Goal: Transaction & Acquisition: Purchase product/service

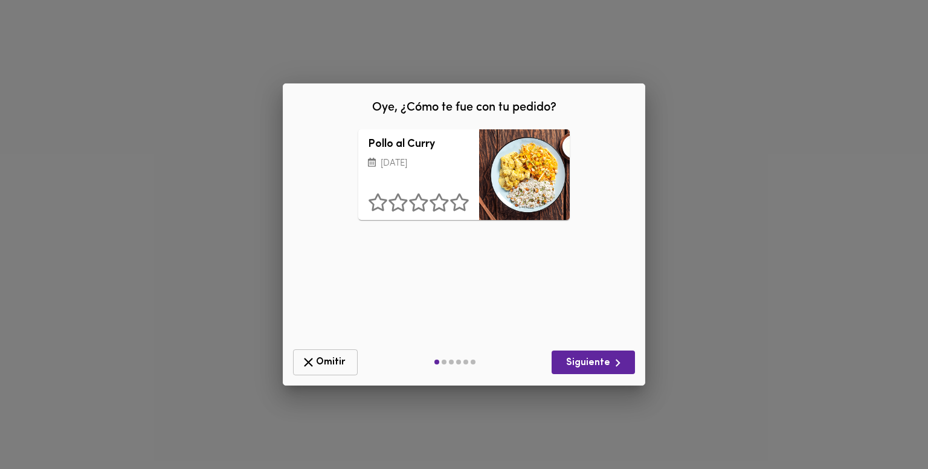
click at [329, 355] on button "Omitir" at bounding box center [325, 362] width 65 height 26
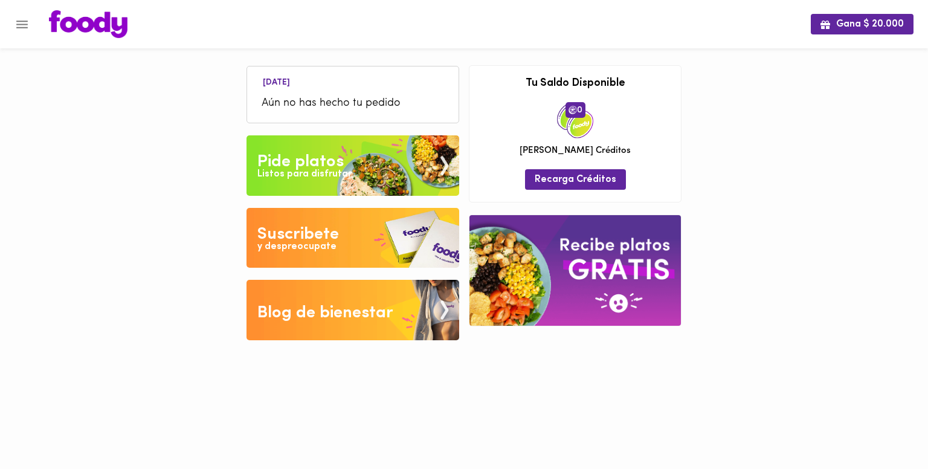
click at [341, 160] on div "Pide platos" at bounding box center [300, 162] width 86 height 24
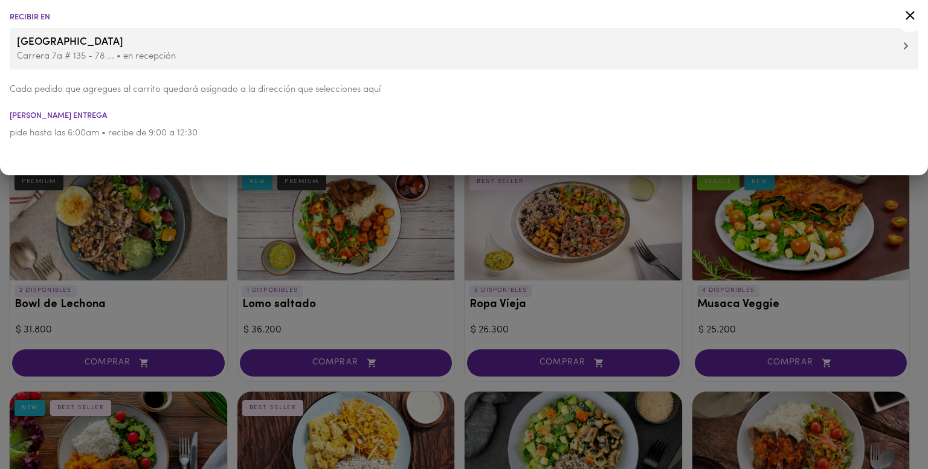
click at [147, 207] on div at bounding box center [464, 234] width 928 height 469
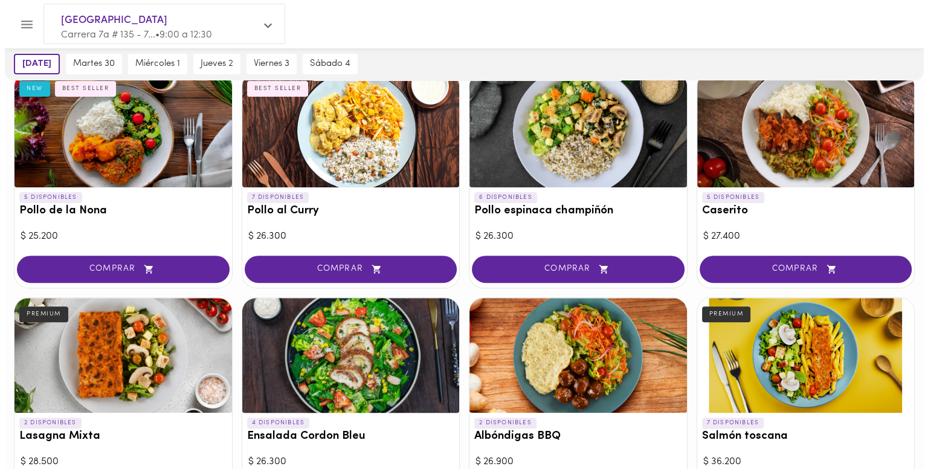
scroll to position [302, 0]
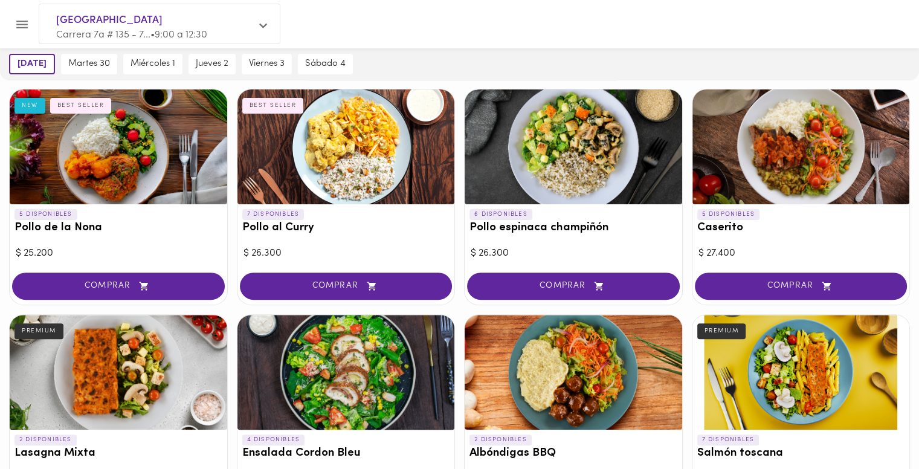
click at [154, 145] on div at bounding box center [119, 146] width 218 height 115
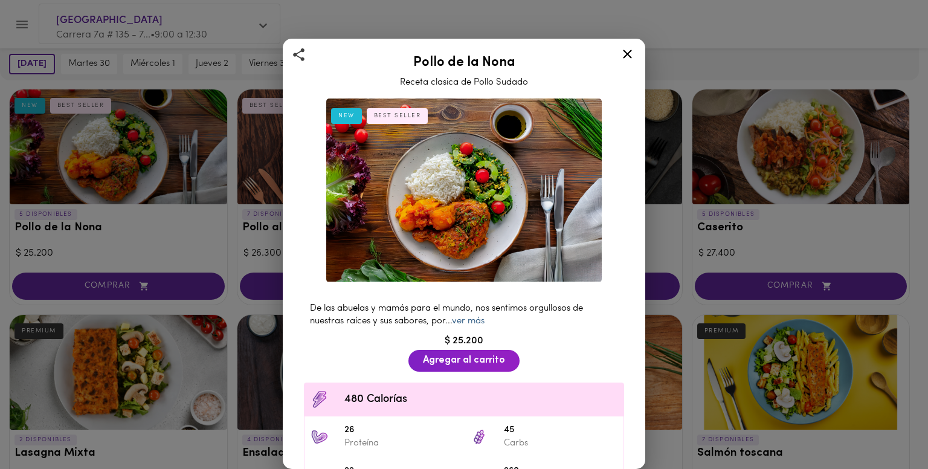
click at [469, 317] on link "ver más" at bounding box center [468, 321] width 33 height 9
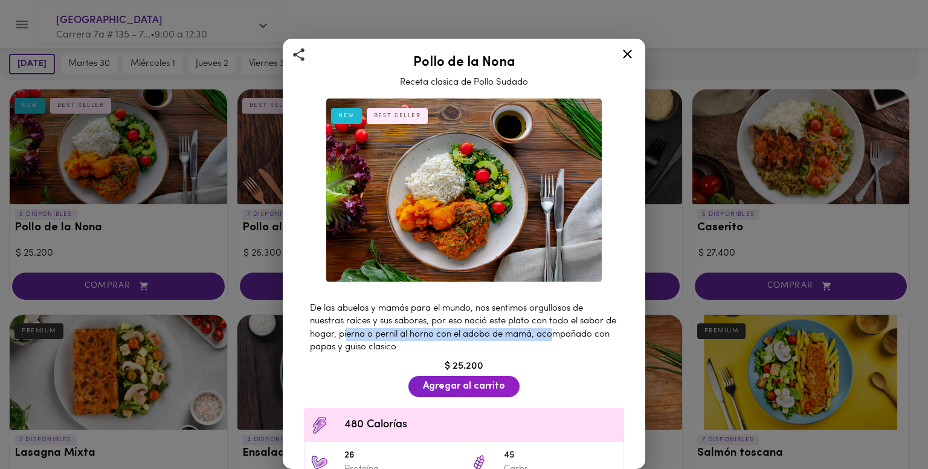
drag, startPoint x: 361, startPoint y: 328, endPoint x: 569, endPoint y: 327, distance: 207.9
click at [569, 327] on span "De las abuelas y mamás para el mundo, nos sentimos orgullosos de nuestras raíce…" at bounding box center [463, 328] width 306 height 48
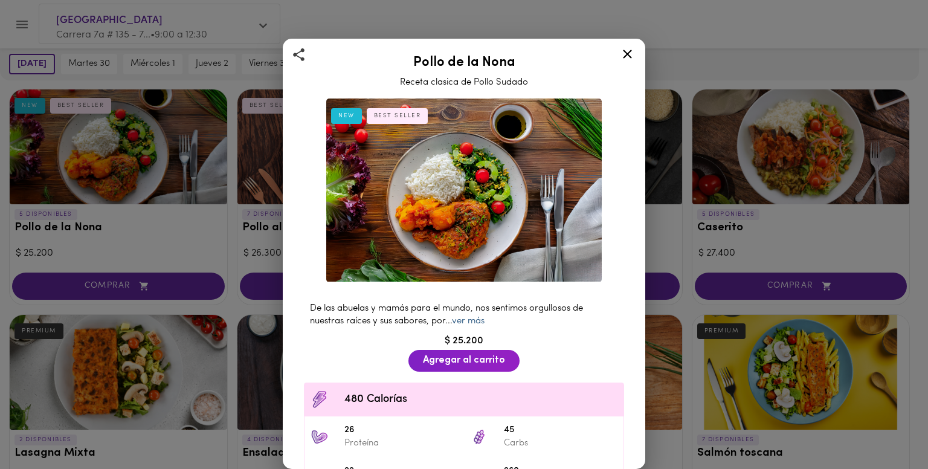
click at [474, 317] on link "ver más" at bounding box center [468, 321] width 33 height 9
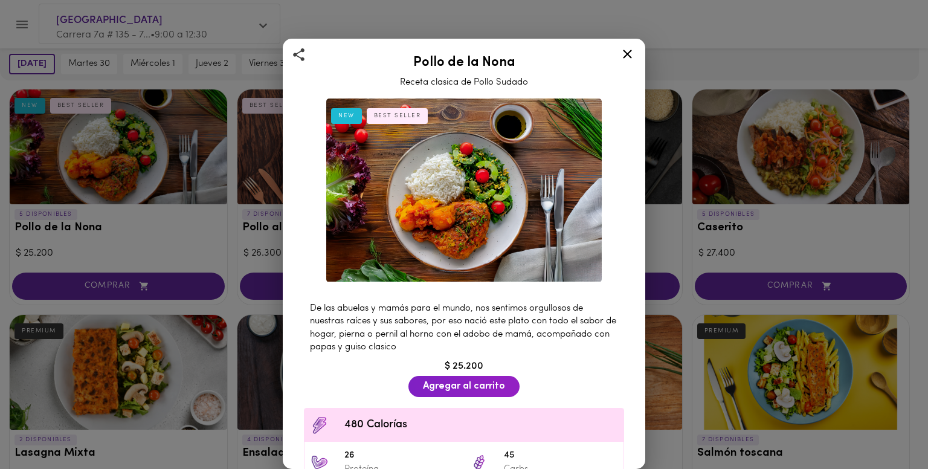
click at [633, 56] on icon at bounding box center [627, 54] width 15 height 15
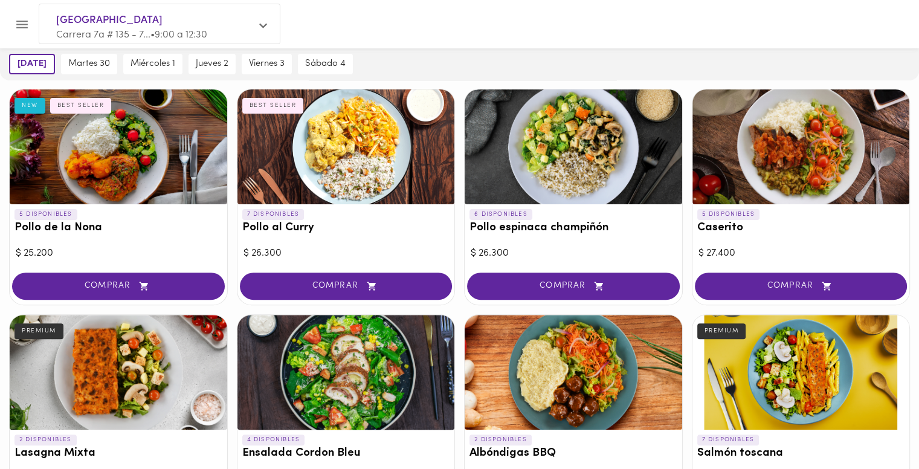
click at [795, 160] on div at bounding box center [802, 146] width 218 height 115
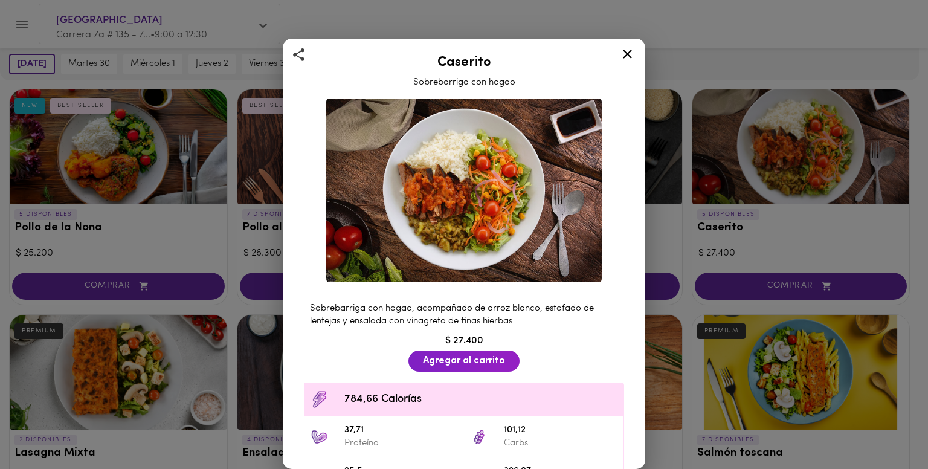
click at [629, 59] on icon at bounding box center [627, 54] width 15 height 15
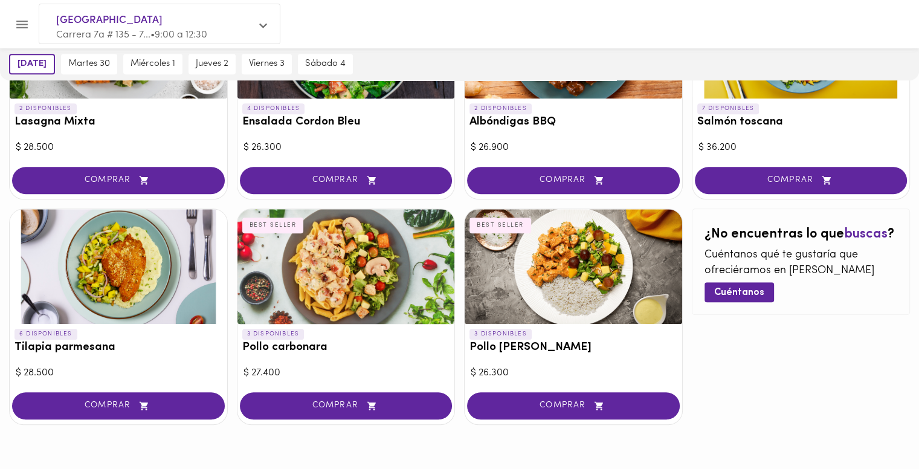
scroll to position [658, 0]
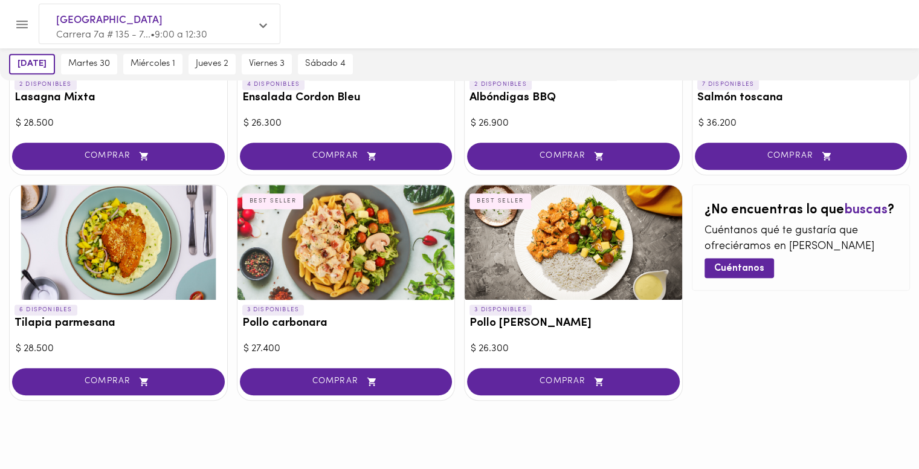
click at [590, 250] on div at bounding box center [574, 242] width 218 height 115
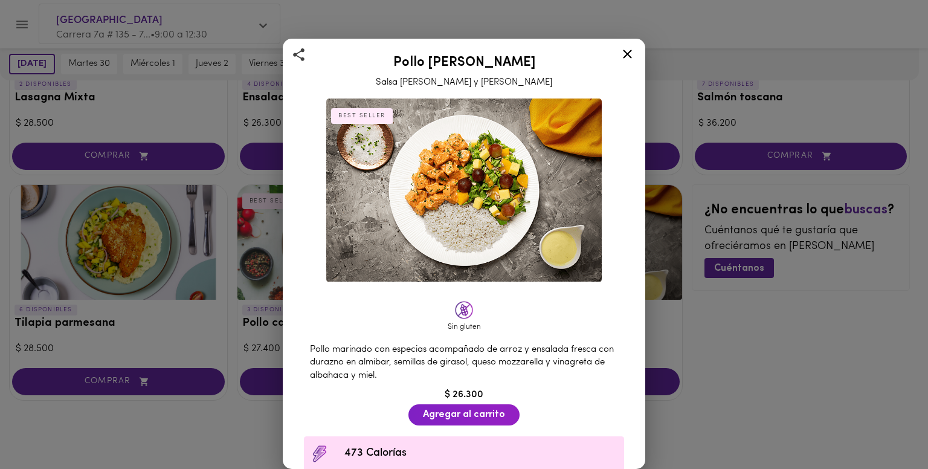
click at [631, 56] on icon at bounding box center [627, 54] width 15 height 15
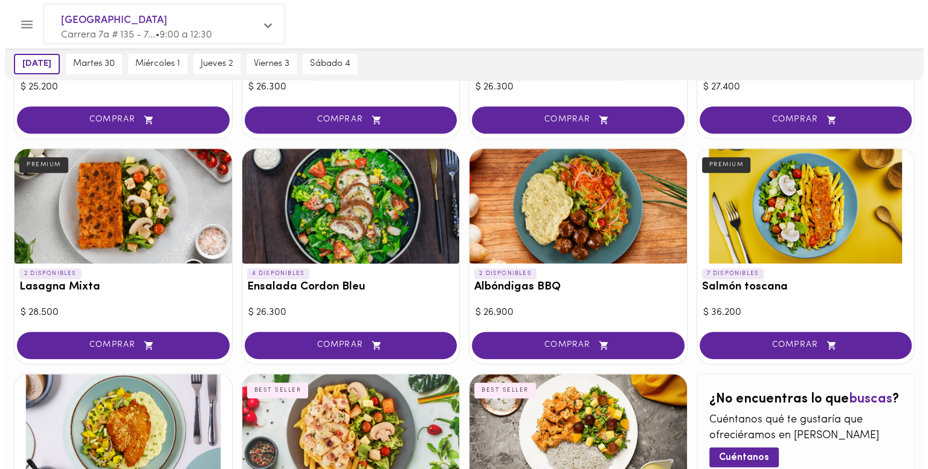
scroll to position [597, 0]
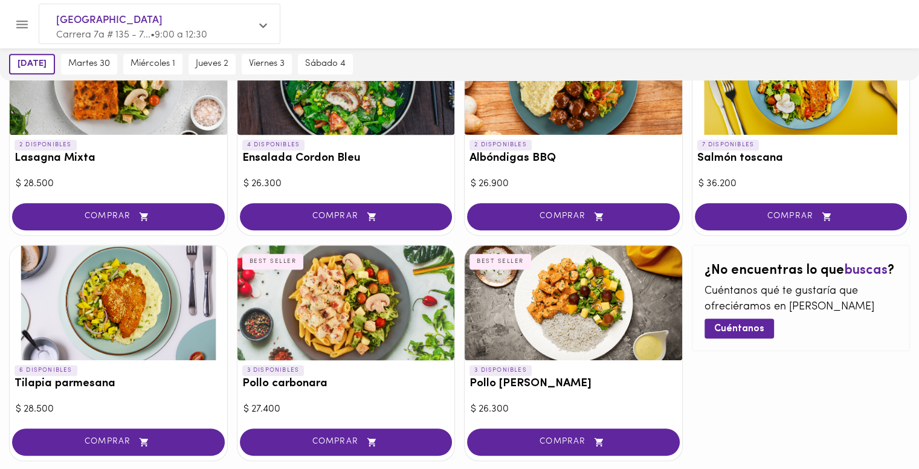
click at [123, 323] on div at bounding box center [119, 302] width 218 height 115
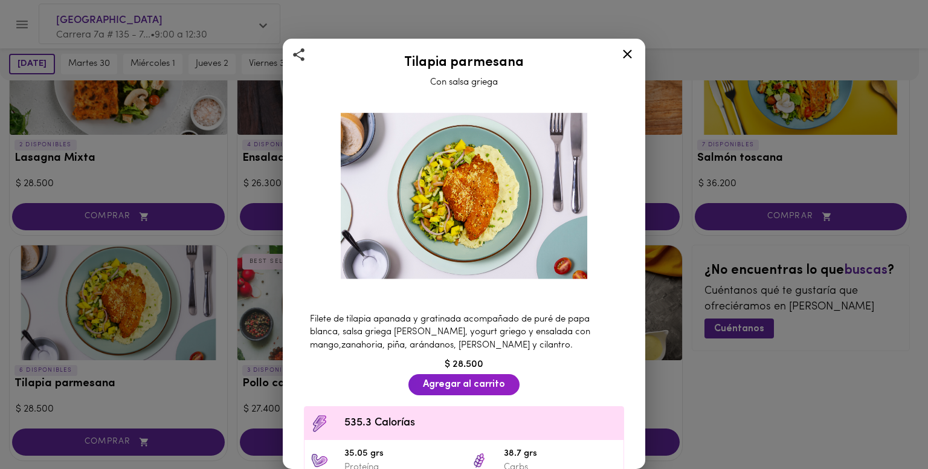
click at [626, 54] on icon at bounding box center [627, 54] width 15 height 15
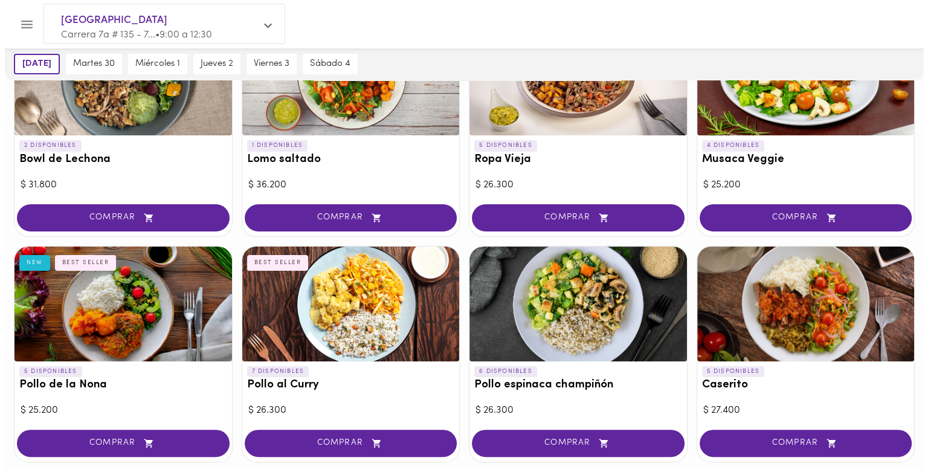
scroll to position [174, 0]
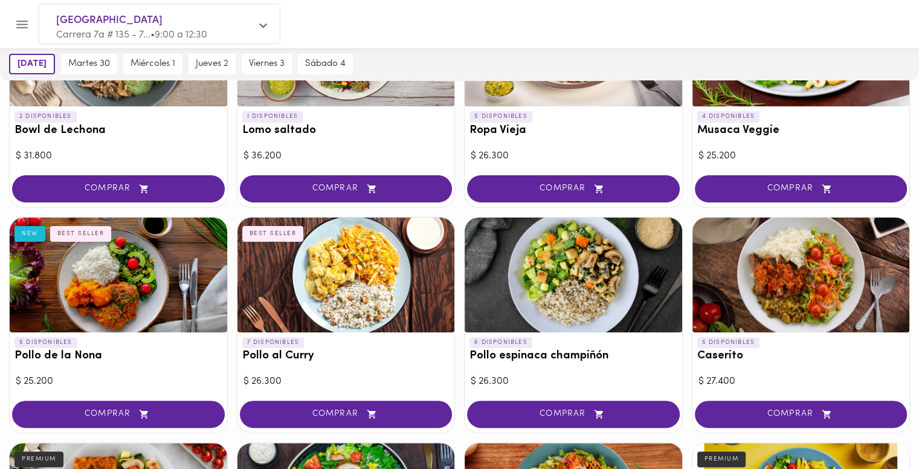
click at [380, 279] on div at bounding box center [347, 275] width 218 height 115
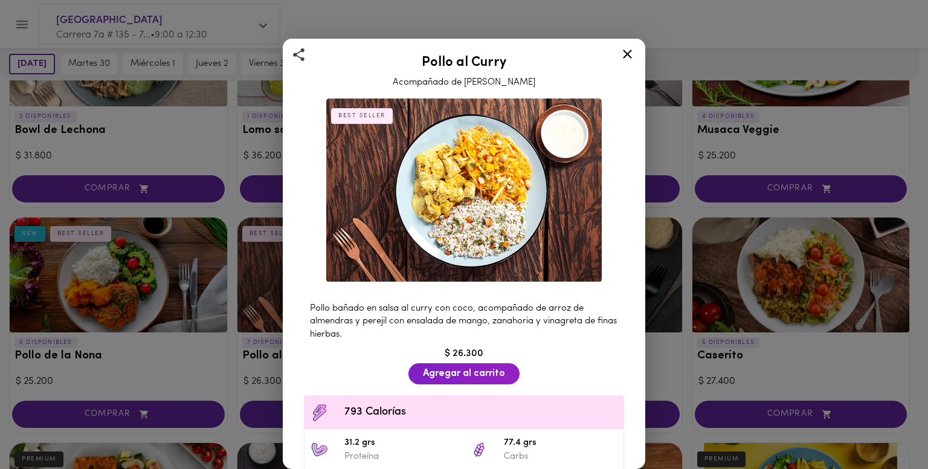
scroll to position [121, 0]
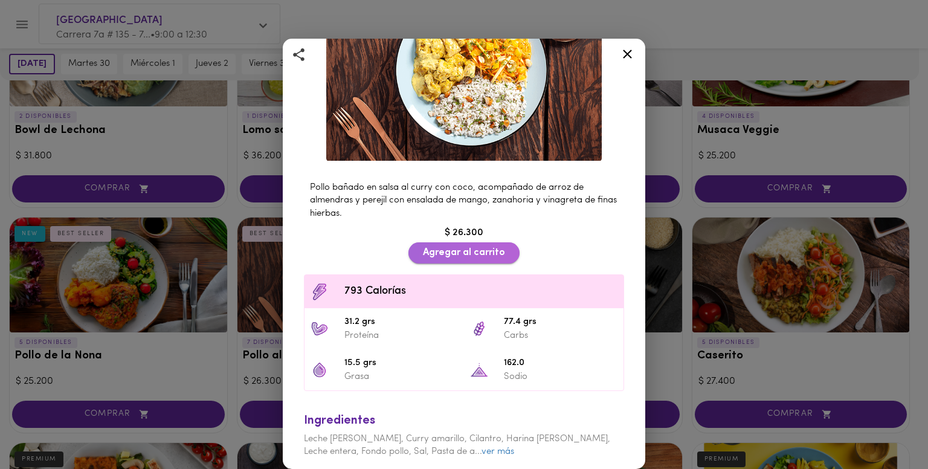
click at [459, 253] on button "Agregar al carrito" at bounding box center [464, 252] width 111 height 21
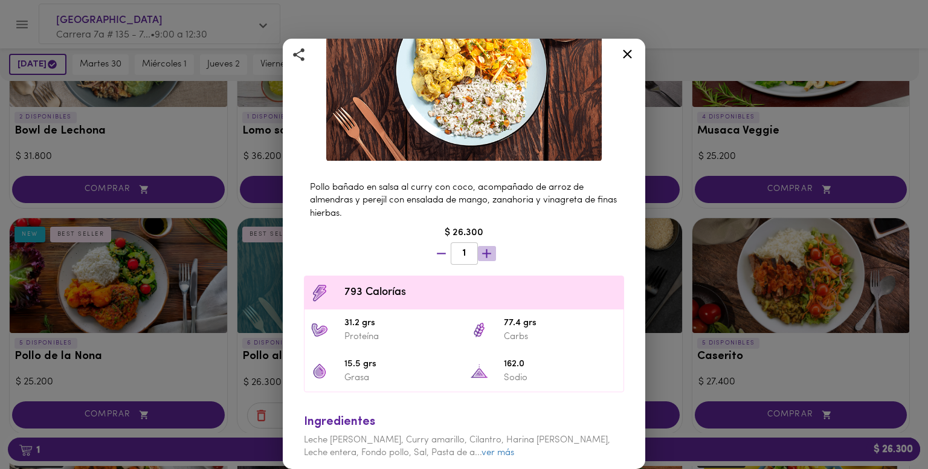
click at [486, 246] on icon "button" at bounding box center [486, 253] width 15 height 15
click at [629, 50] on icon at bounding box center [627, 54] width 15 height 15
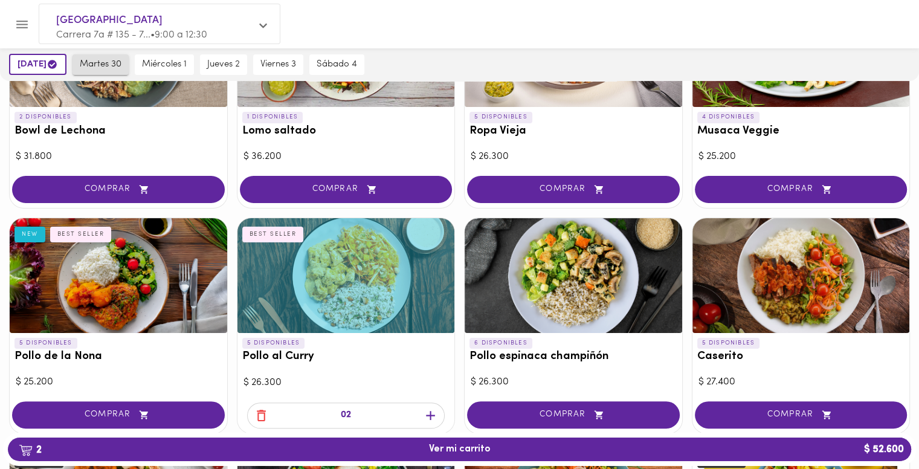
click at [120, 65] on span "martes 30" at bounding box center [101, 64] width 42 height 11
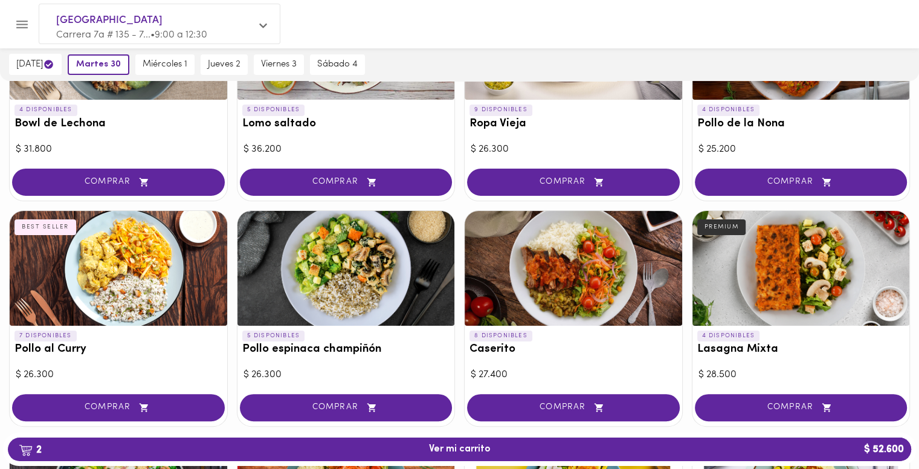
scroll to position [242, 0]
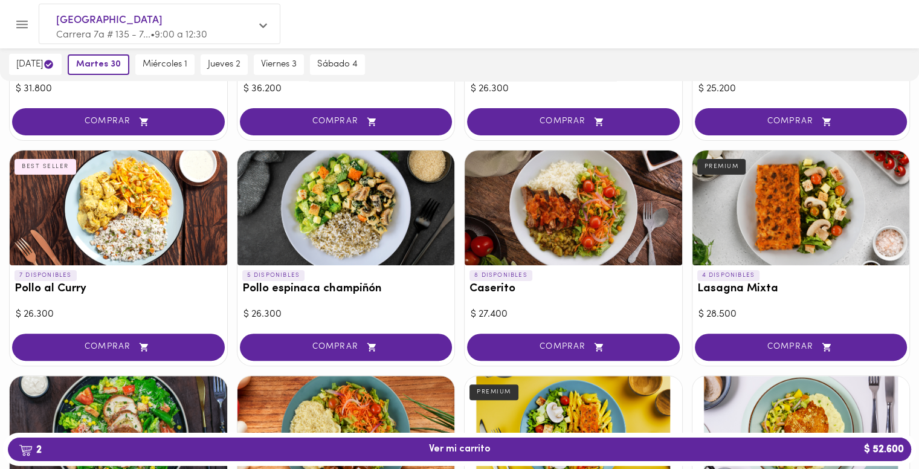
click at [329, 227] on div at bounding box center [347, 207] width 218 height 115
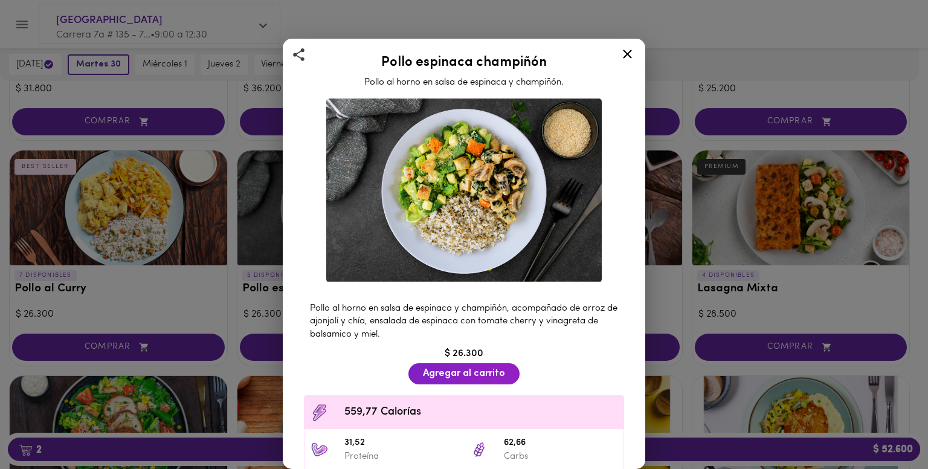
click at [626, 58] on icon at bounding box center [627, 54] width 15 height 15
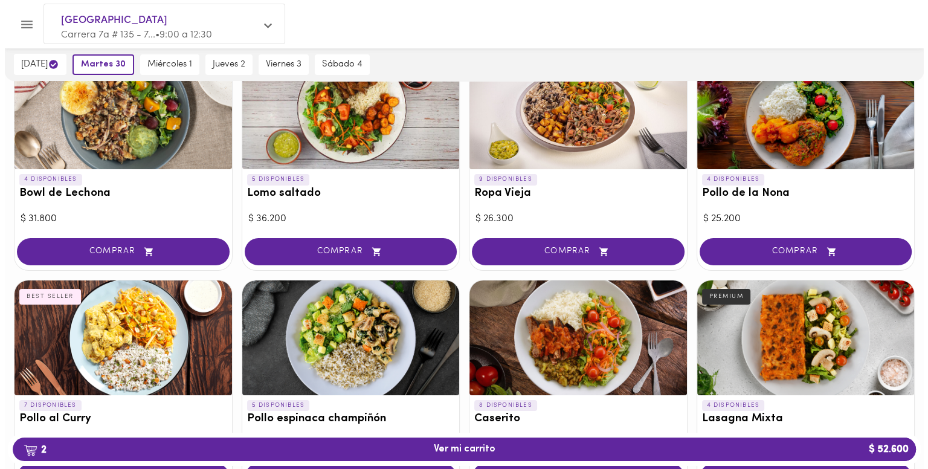
scroll to position [181, 0]
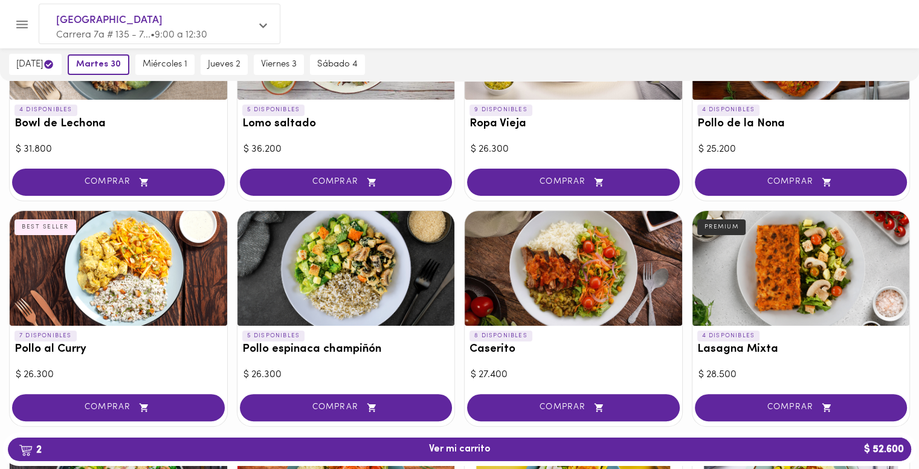
click at [754, 283] on div at bounding box center [802, 268] width 218 height 115
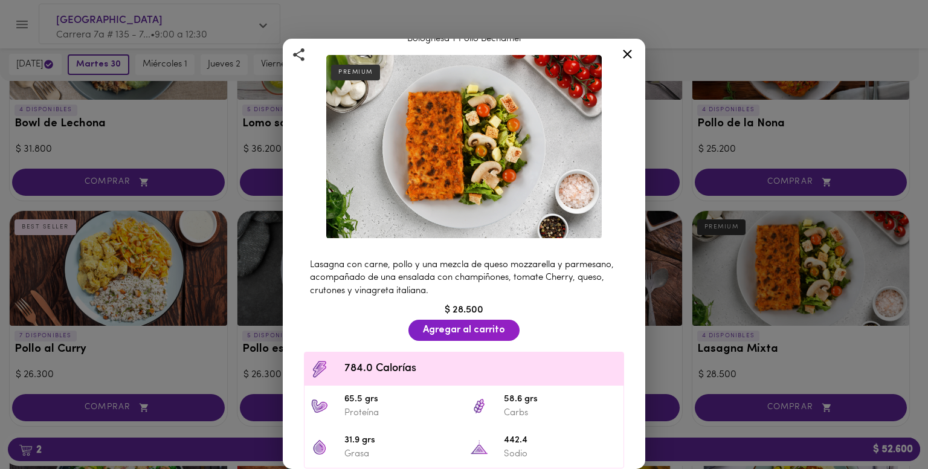
scroll to position [60, 0]
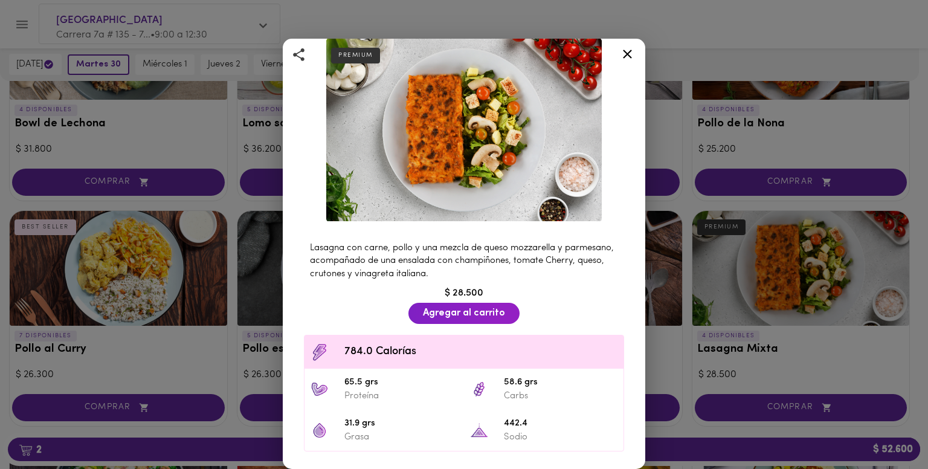
click at [629, 56] on icon at bounding box center [627, 54] width 15 height 15
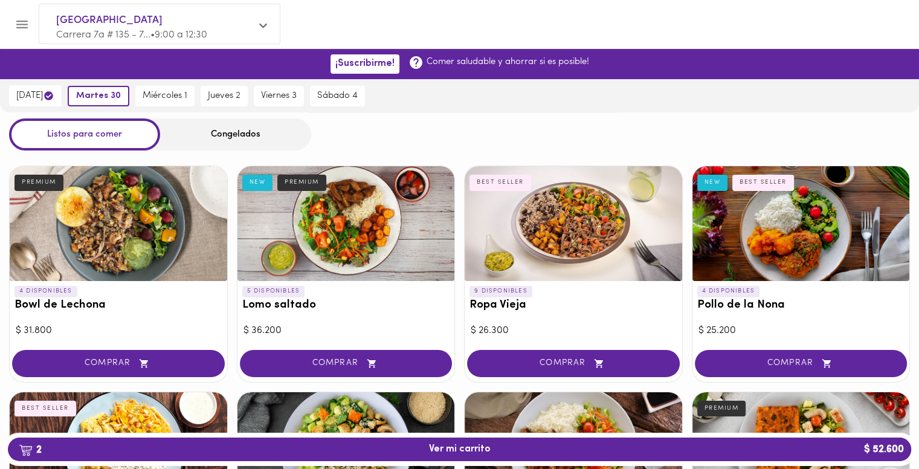
click at [215, 129] on div "Congelados" at bounding box center [235, 134] width 151 height 32
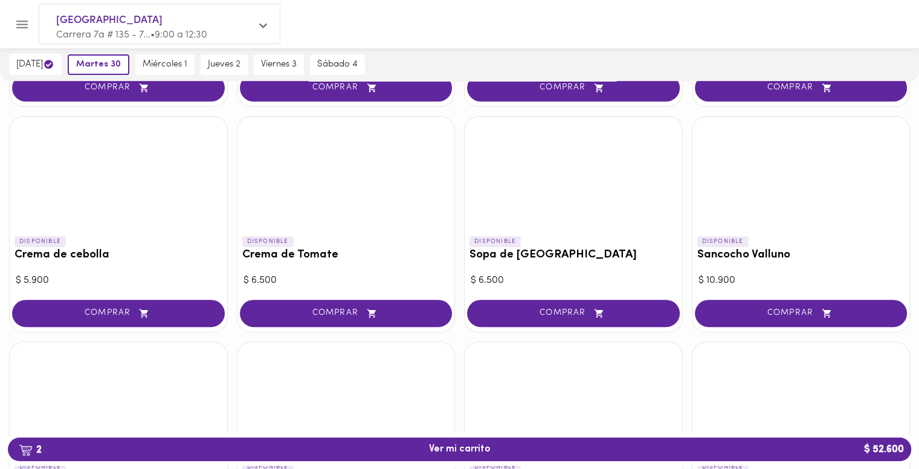
scroll to position [302, 0]
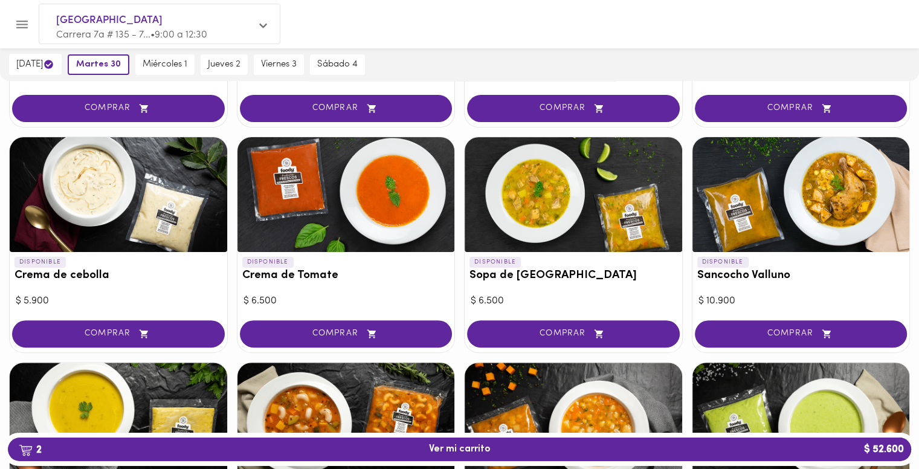
click at [537, 202] on div at bounding box center [574, 194] width 218 height 115
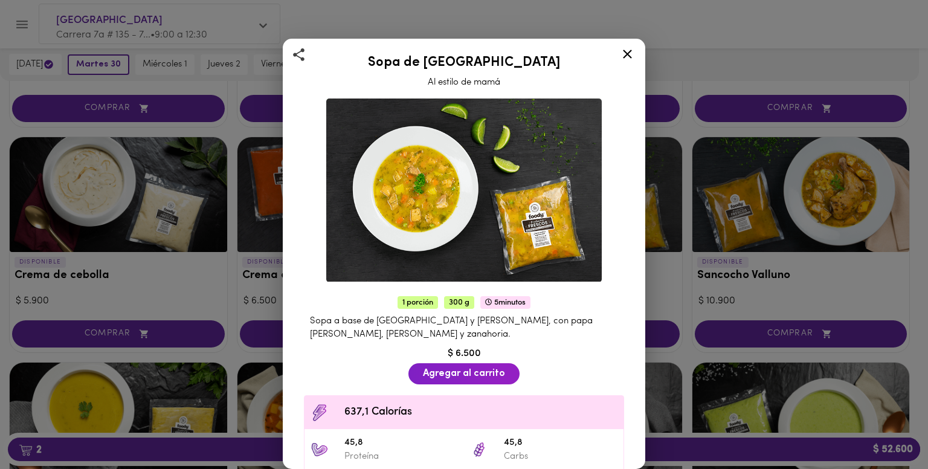
click at [624, 56] on icon at bounding box center [627, 54] width 9 height 9
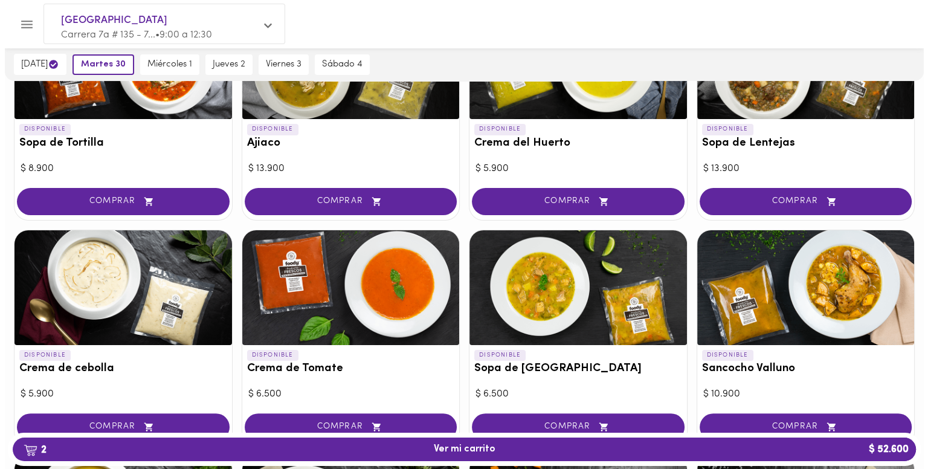
scroll to position [121, 0]
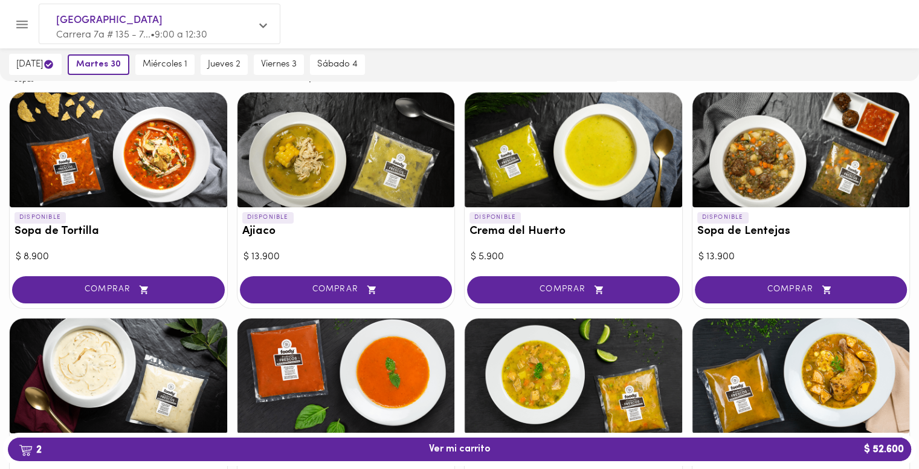
click at [373, 155] on div at bounding box center [347, 149] width 218 height 115
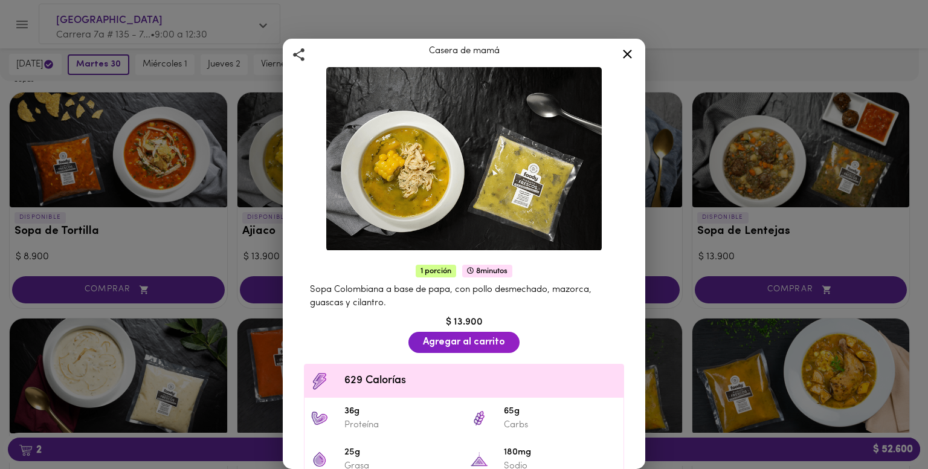
scroll to position [60, 0]
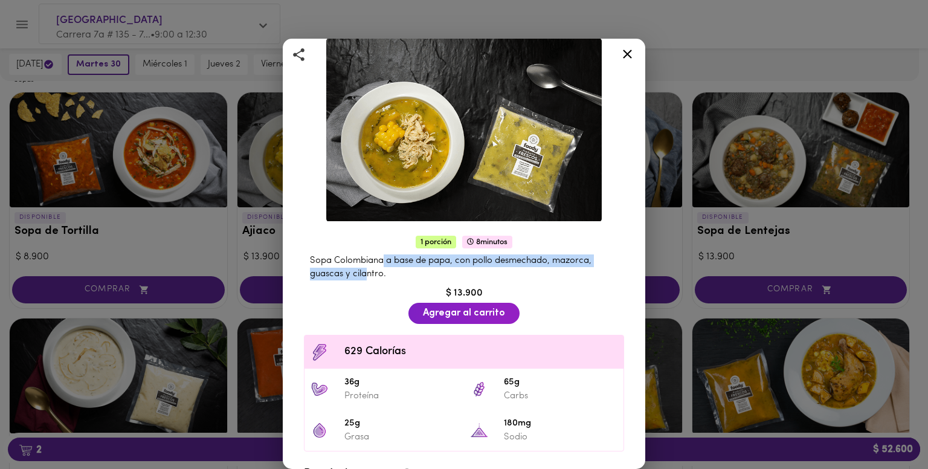
drag, startPoint x: 368, startPoint y: 270, endPoint x: 382, endPoint y: 255, distance: 20.1
click at [382, 256] on span "Sopa Colombiana a base de papa, con pollo desmechado, mazorca, guascas y cilant…" at bounding box center [451, 267] width 282 height 22
drag, startPoint x: 426, startPoint y: 247, endPoint x: 447, endPoint y: 264, distance: 27.6
click at [447, 264] on div "Sopa Colombiana a base de papa, con pollo desmechado, mazorca, guascas y cilant…" at bounding box center [464, 267] width 332 height 38
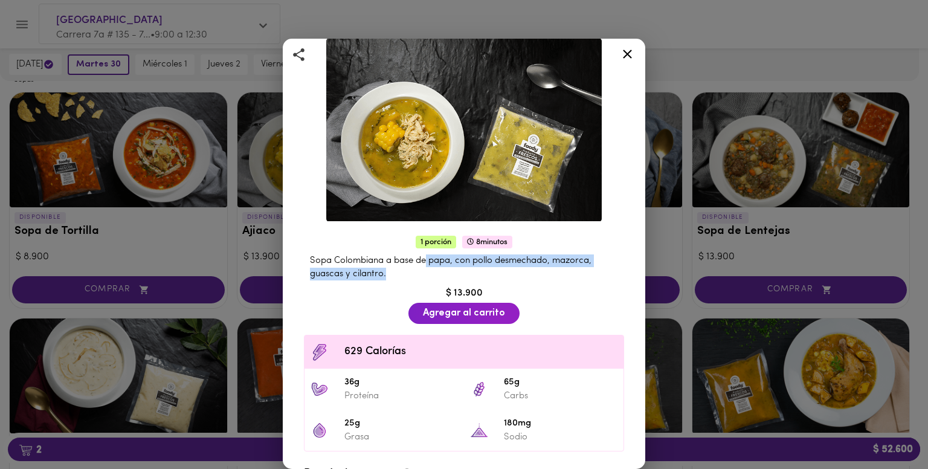
click at [491, 256] on span "Sopa Colombiana a base de papa, con pollo desmechado, mazorca, guascas y cilant…" at bounding box center [451, 267] width 282 height 22
click at [619, 54] on div at bounding box center [628, 56] width 30 height 29
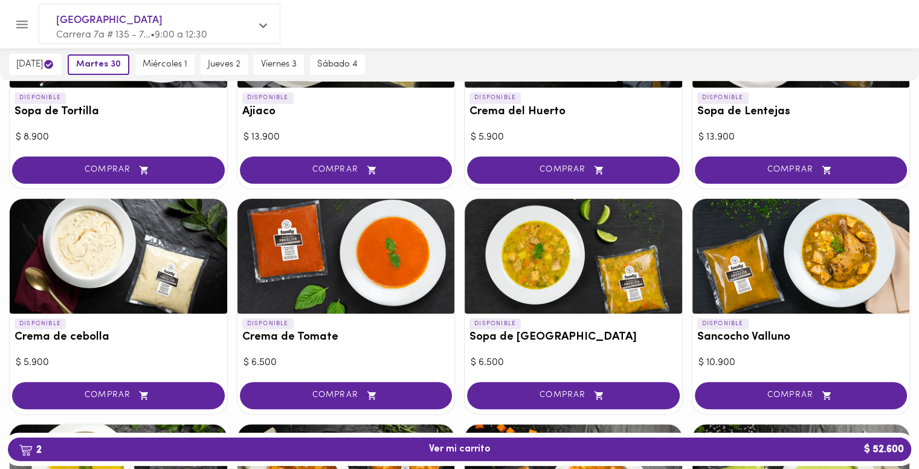
scroll to position [242, 0]
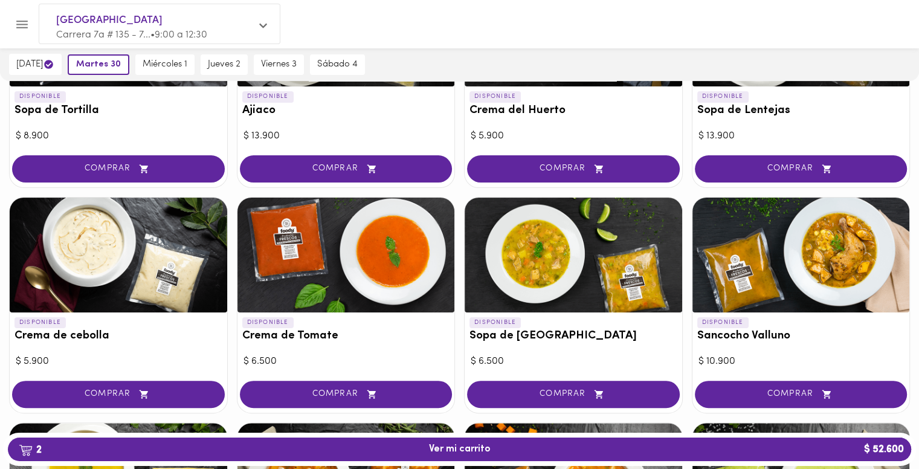
click at [565, 279] on div at bounding box center [574, 255] width 218 height 115
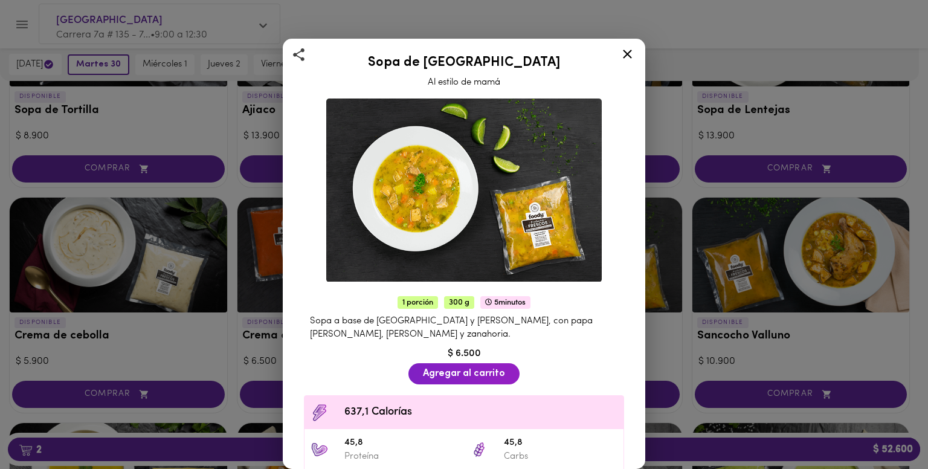
click at [633, 53] on icon at bounding box center [627, 54] width 15 height 15
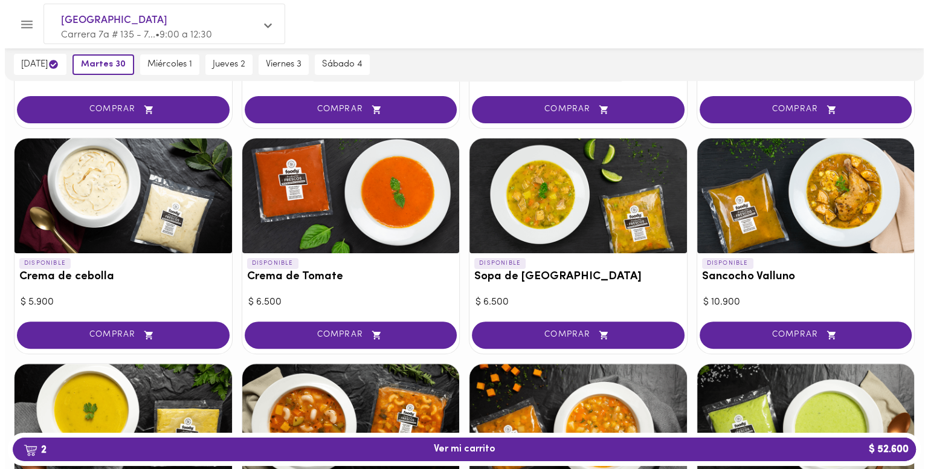
scroll to position [302, 0]
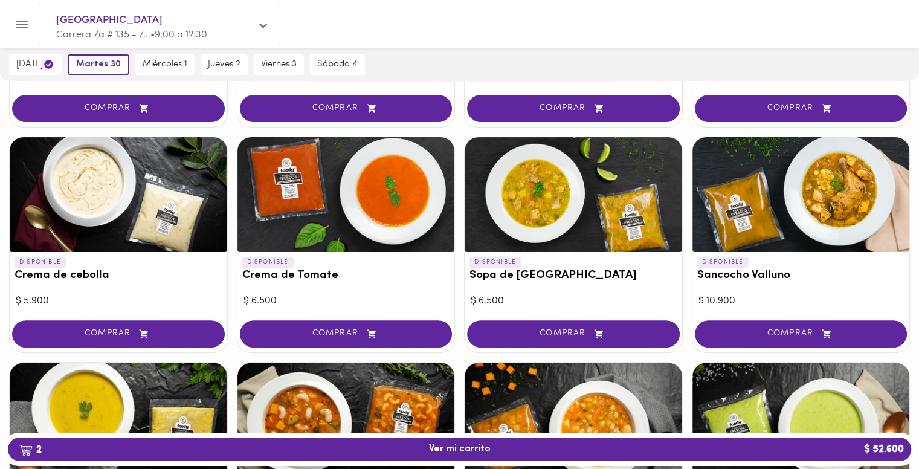
click at [539, 213] on div at bounding box center [574, 194] width 218 height 115
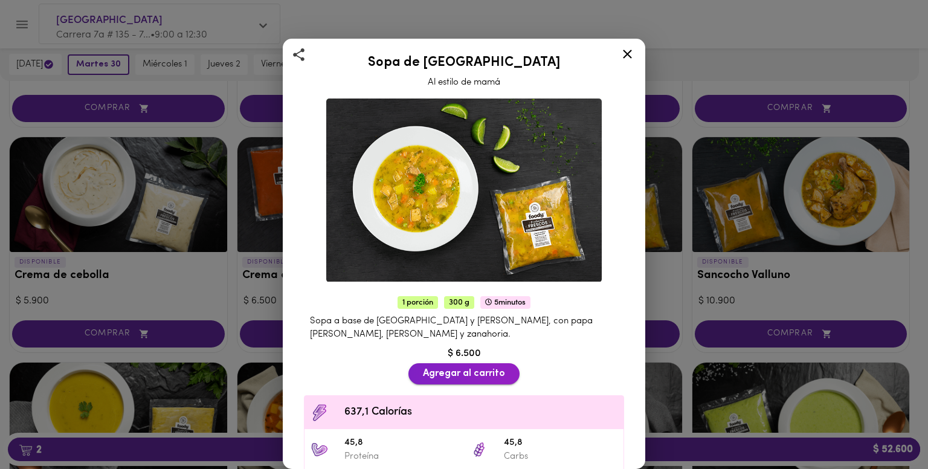
click at [452, 370] on span "Agregar al carrito" at bounding box center [464, 373] width 82 height 11
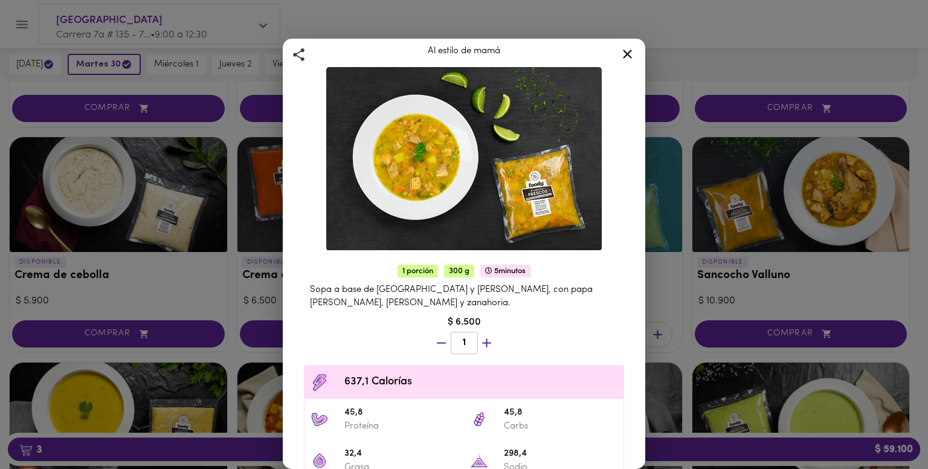
scroll to position [60, 0]
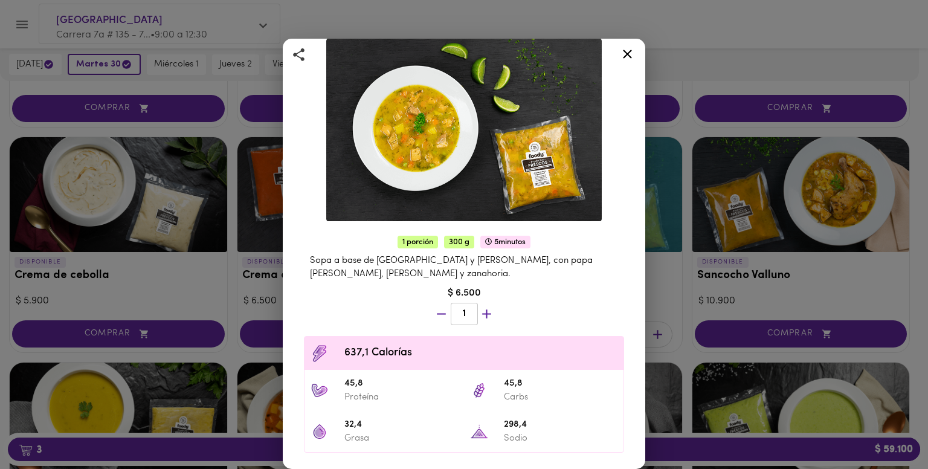
click at [625, 51] on icon at bounding box center [627, 54] width 9 height 9
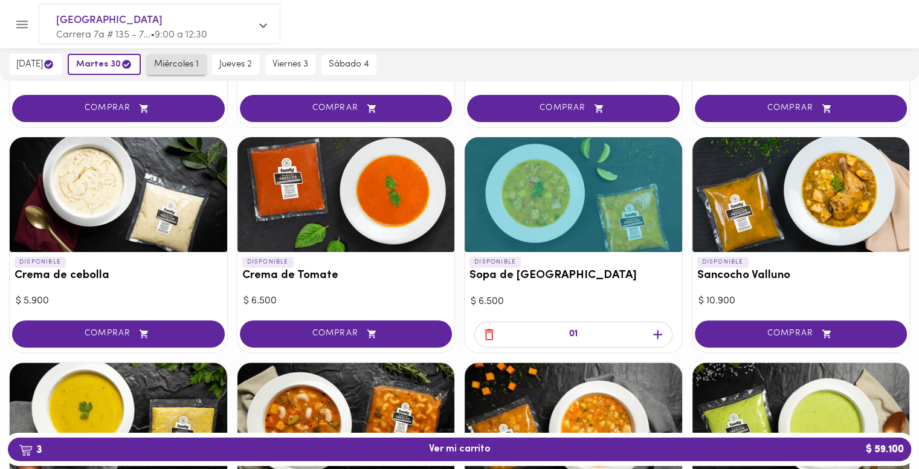
click at [189, 63] on span "miércoles 1" at bounding box center [176, 64] width 45 height 11
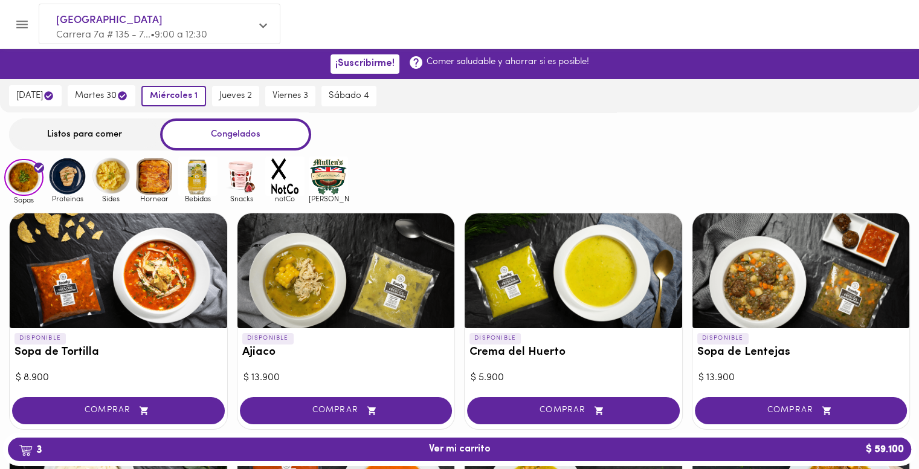
click at [85, 134] on div "Listos para comer" at bounding box center [84, 134] width 151 height 32
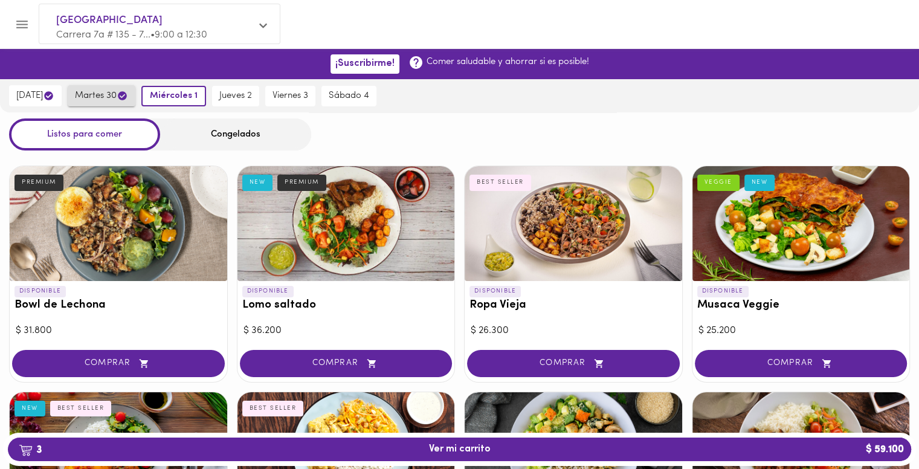
click at [117, 92] on span "martes 30" at bounding box center [101, 95] width 53 height 11
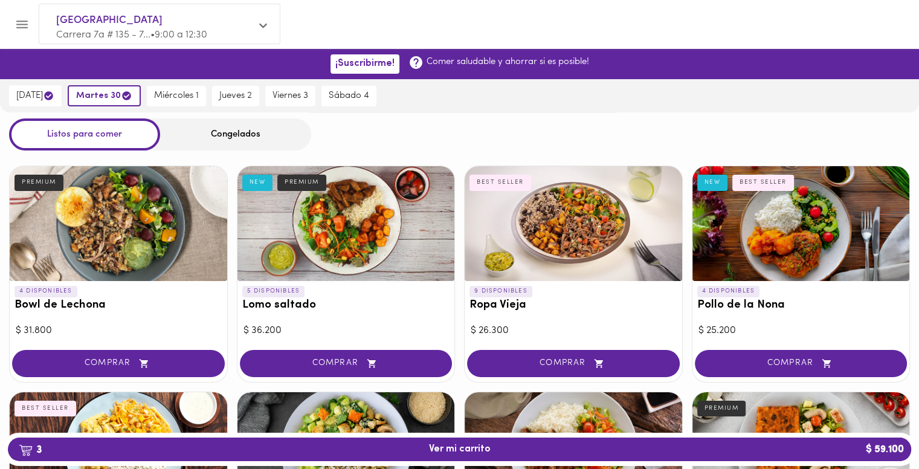
click at [227, 137] on div "Congelados" at bounding box center [235, 134] width 151 height 32
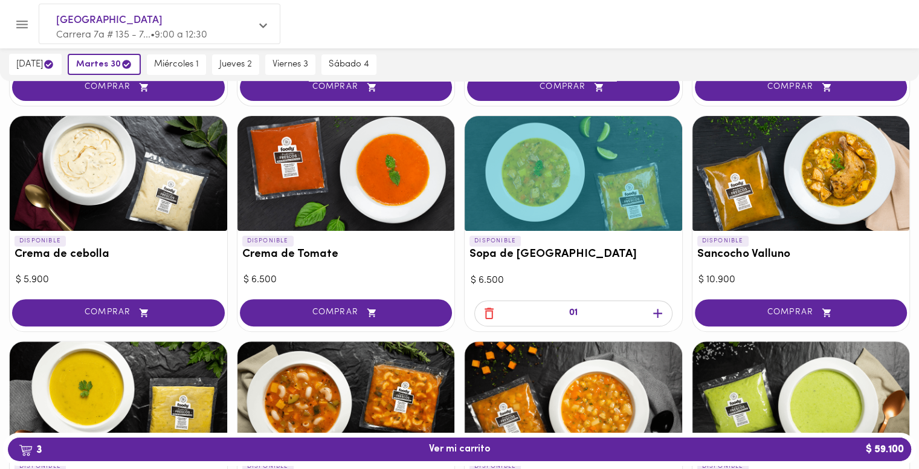
scroll to position [302, 0]
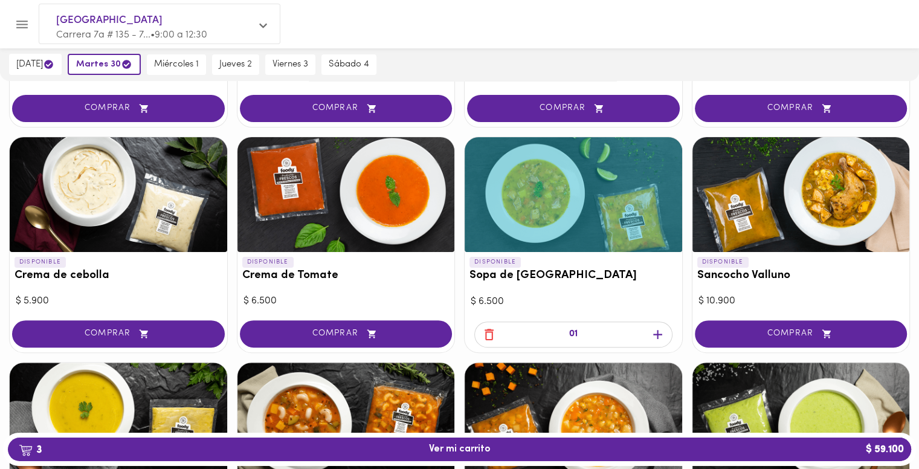
click at [487, 332] on icon "button" at bounding box center [489, 334] width 15 height 15
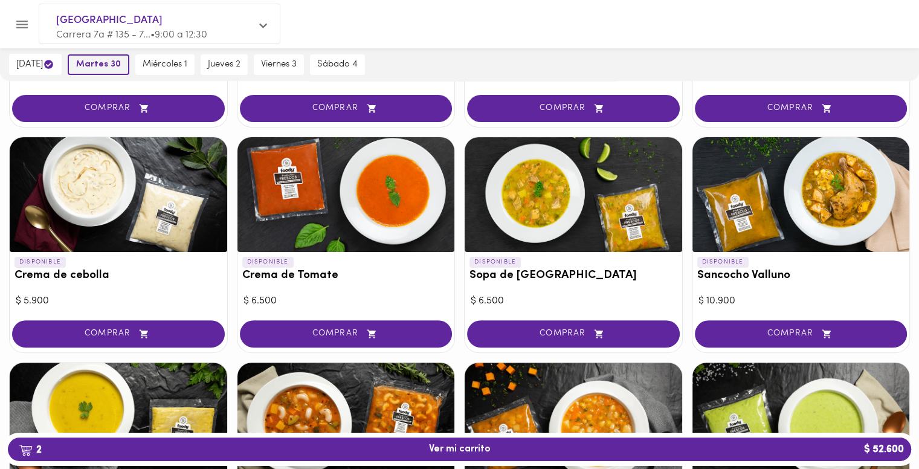
click at [113, 66] on span "martes 30" at bounding box center [98, 64] width 45 height 11
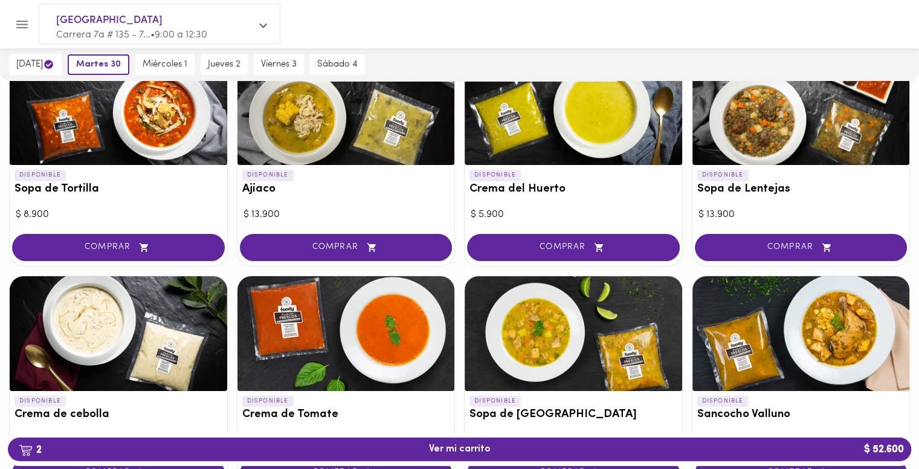
scroll to position [0, 0]
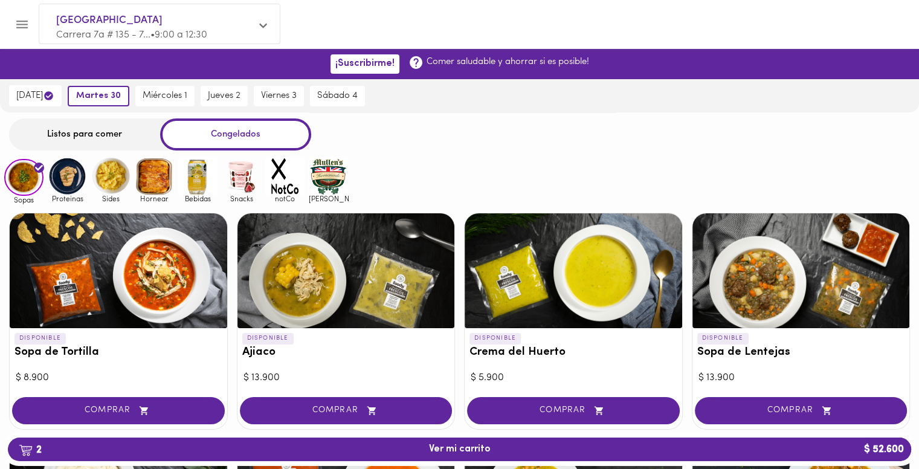
click at [75, 129] on div "Listos para comer" at bounding box center [84, 134] width 151 height 32
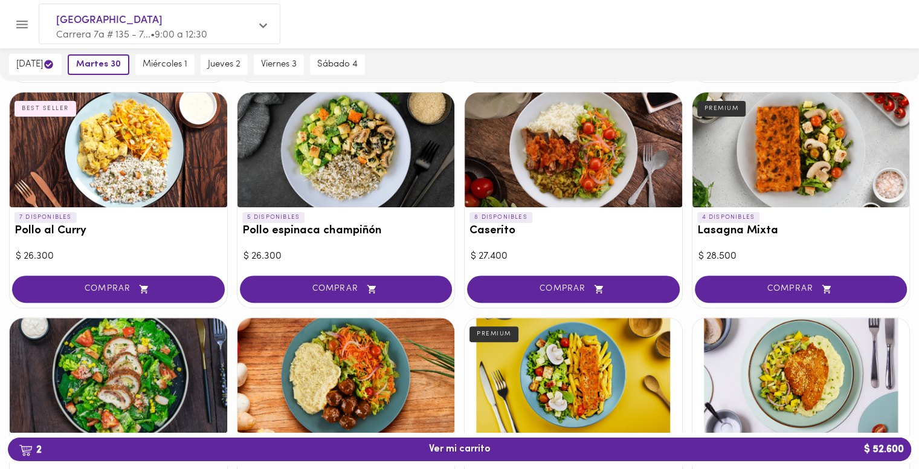
scroll to position [302, 0]
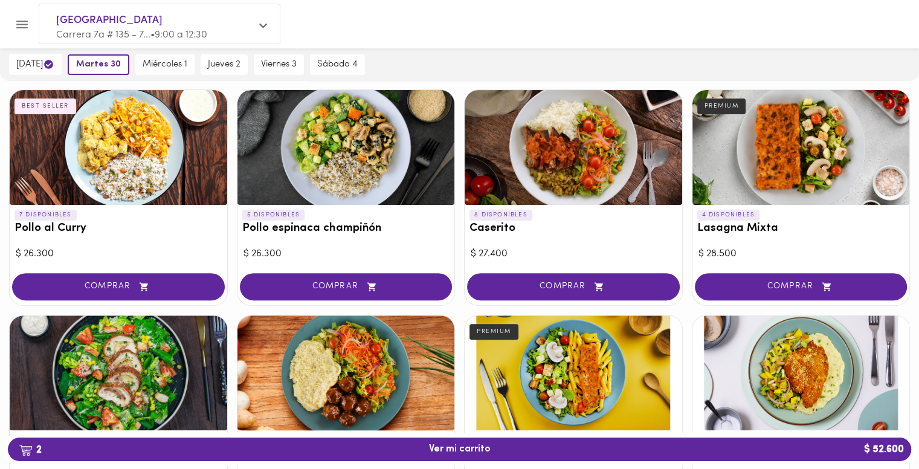
click at [815, 158] on div at bounding box center [802, 147] width 218 height 115
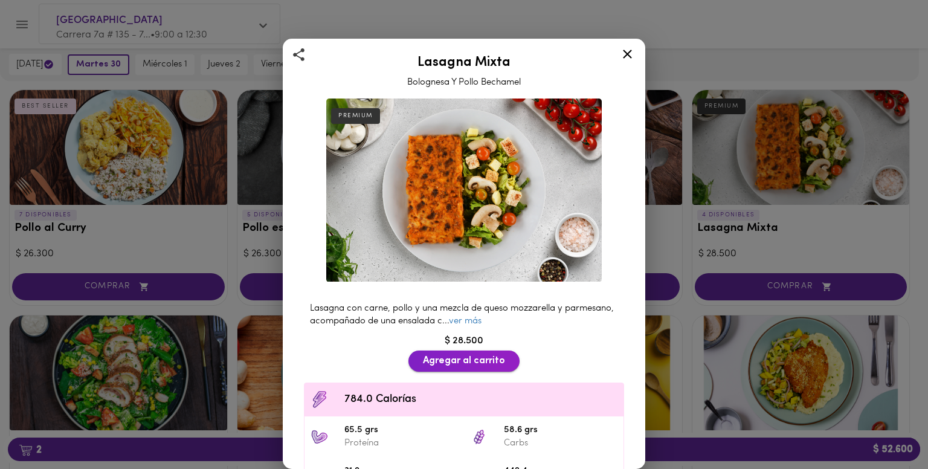
click at [481, 355] on span "Agregar al carrito" at bounding box center [464, 360] width 82 height 11
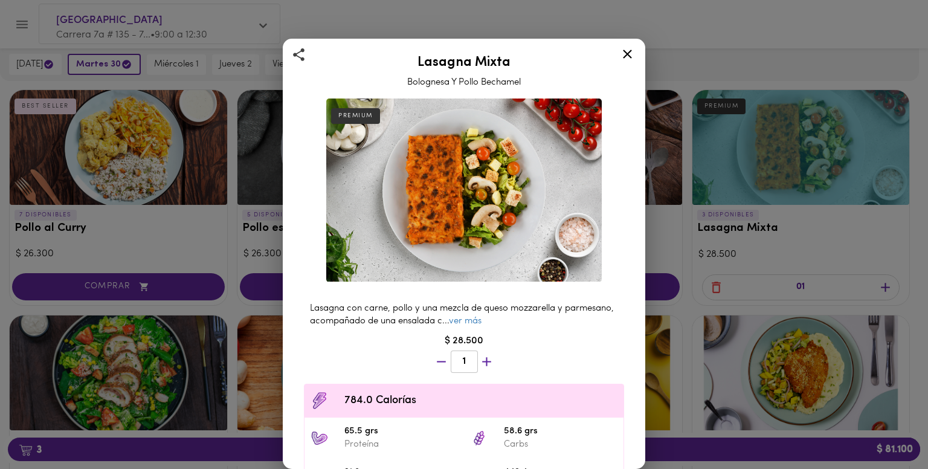
click at [624, 56] on icon at bounding box center [627, 54] width 9 height 9
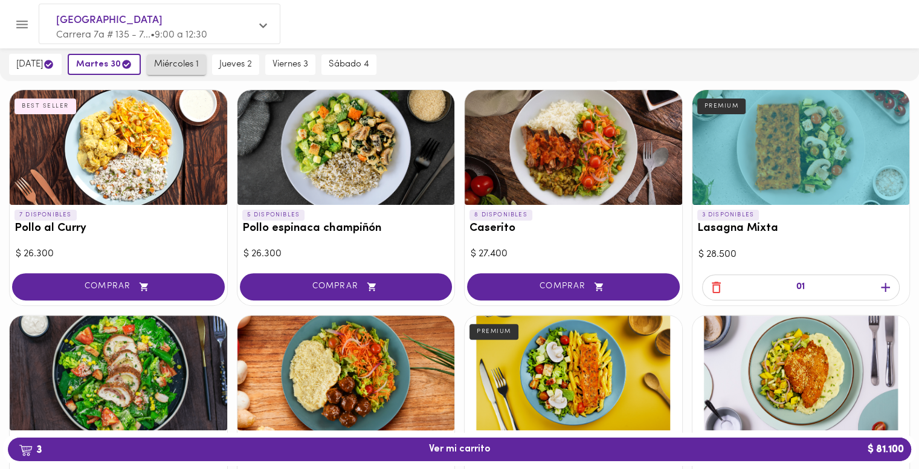
click at [174, 68] on span "miércoles 1" at bounding box center [176, 64] width 45 height 11
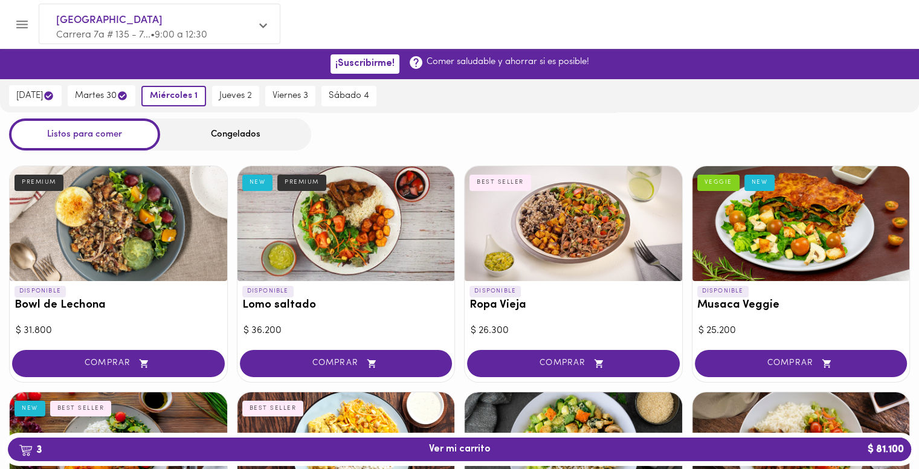
click at [228, 141] on div "Congelados" at bounding box center [235, 134] width 151 height 32
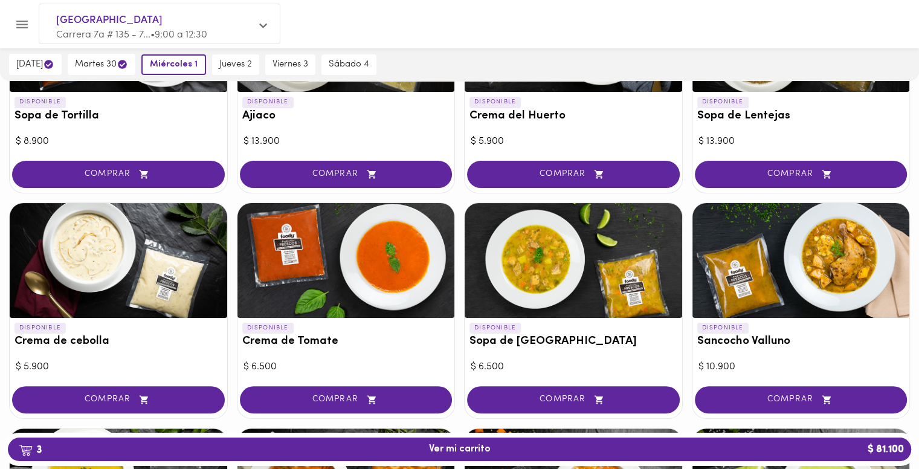
scroll to position [242, 0]
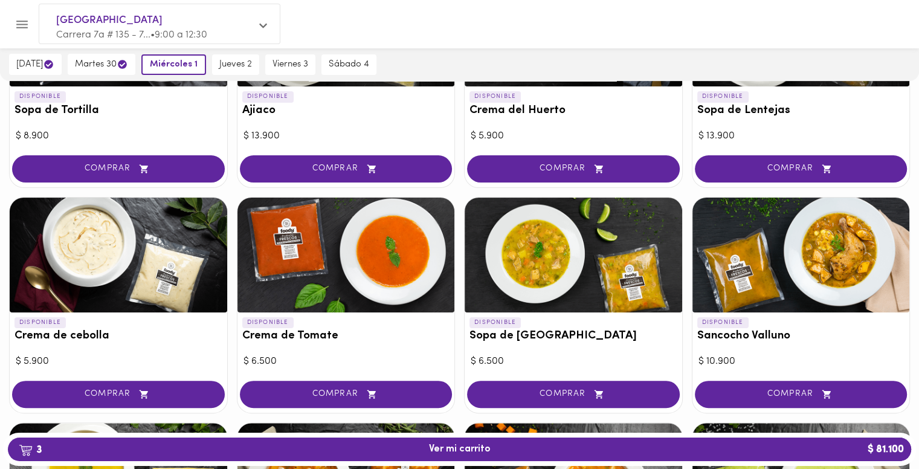
click at [540, 254] on div at bounding box center [574, 255] width 218 height 115
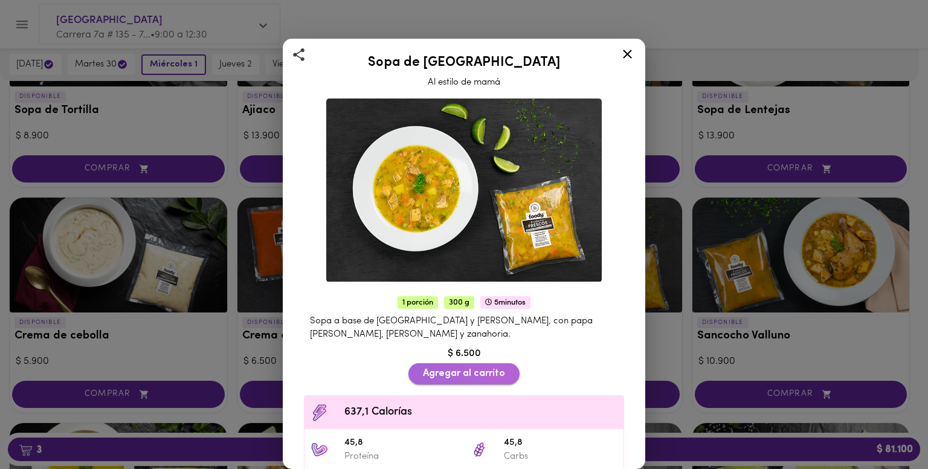
click at [474, 368] on span "Agregar al carrito" at bounding box center [464, 373] width 82 height 11
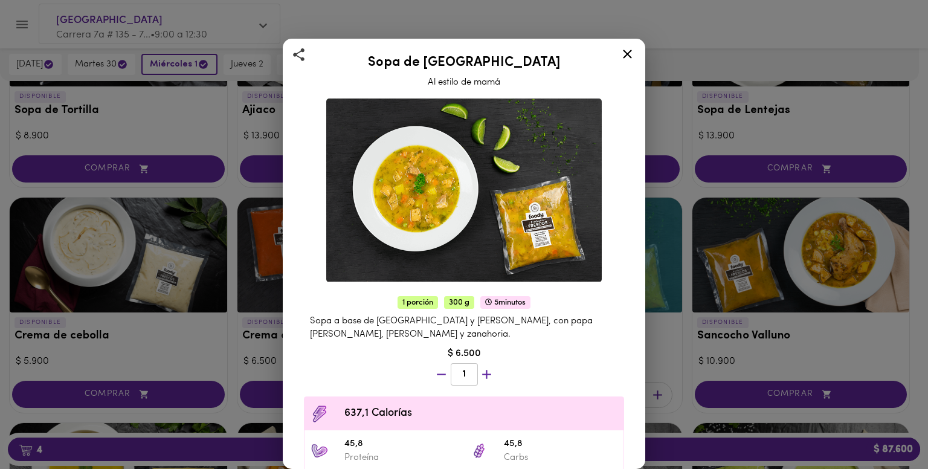
click at [629, 59] on icon at bounding box center [627, 54] width 15 height 15
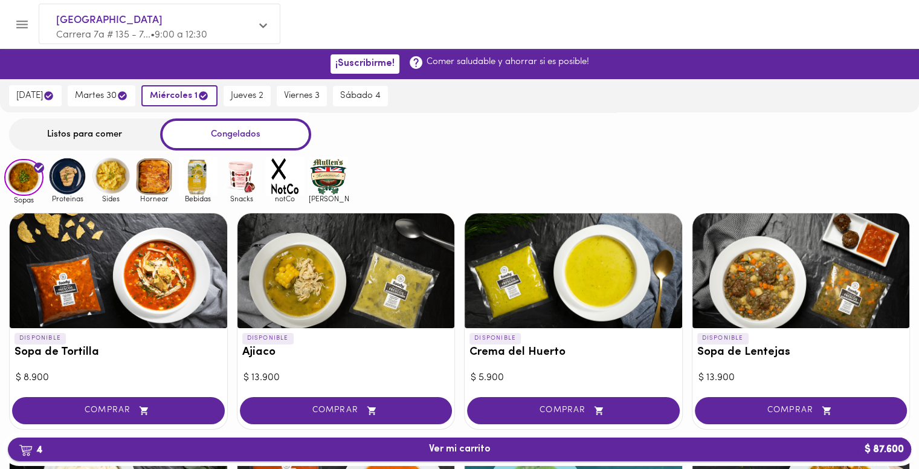
click at [425, 441] on button "4 Ver mi carrito $ 87.600" at bounding box center [460, 450] width 904 height 24
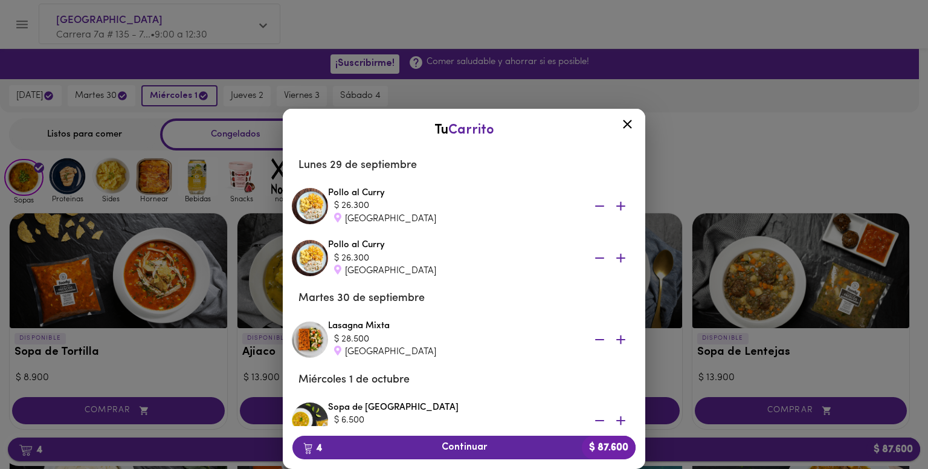
click at [425, 441] on button "4 Continuar $ 87.600" at bounding box center [464, 448] width 343 height 24
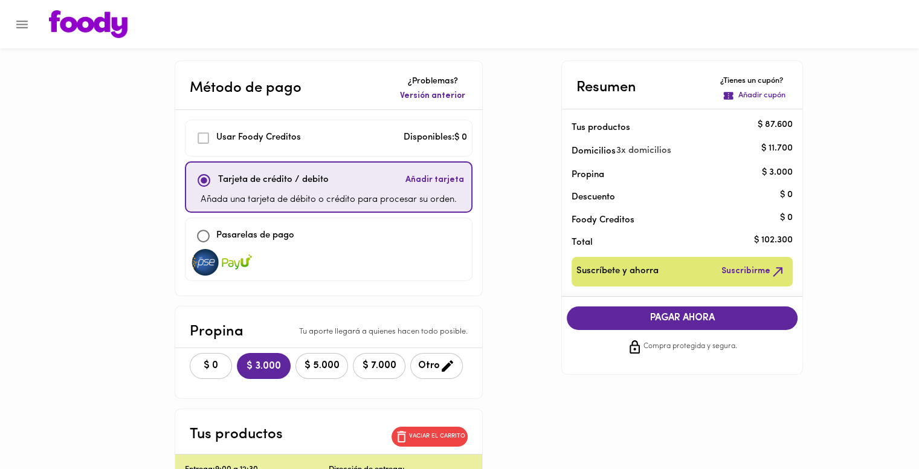
click at [204, 232] on input "checkbox" at bounding box center [203, 236] width 26 height 26
checkbox input "true"
checkbox input "false"
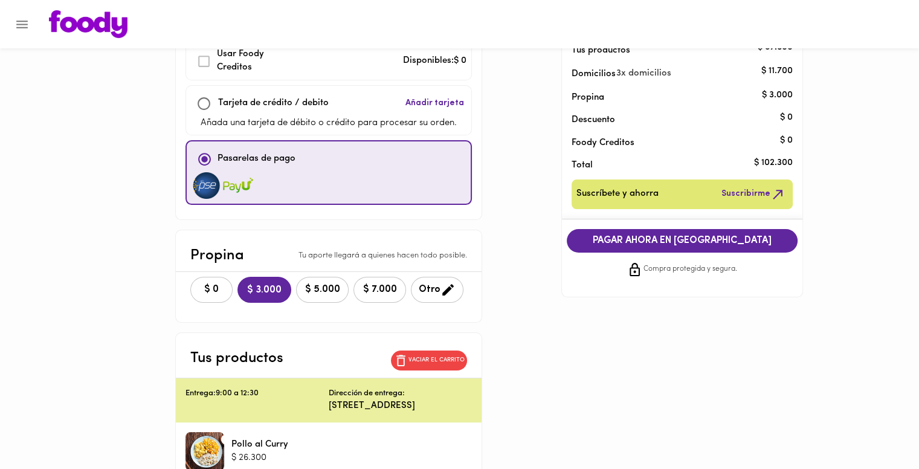
scroll to position [31, 0]
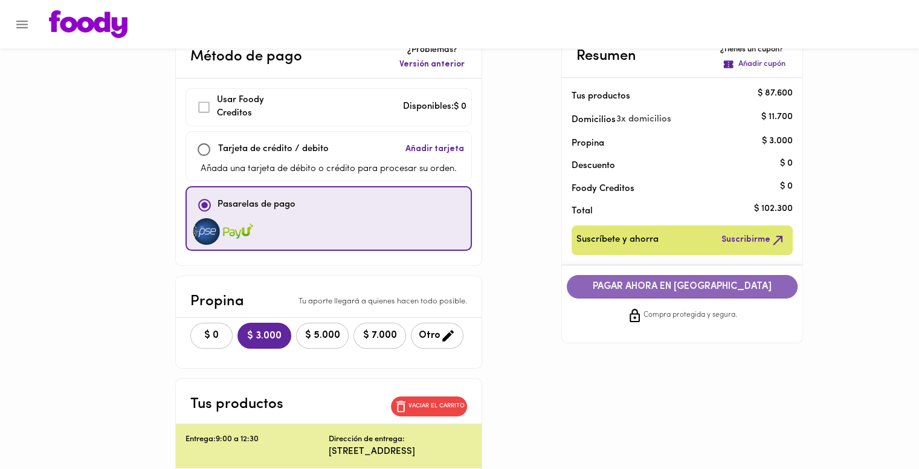
click at [676, 286] on span "PAGAR AHORA EN PASARELA" at bounding box center [682, 286] width 207 height 11
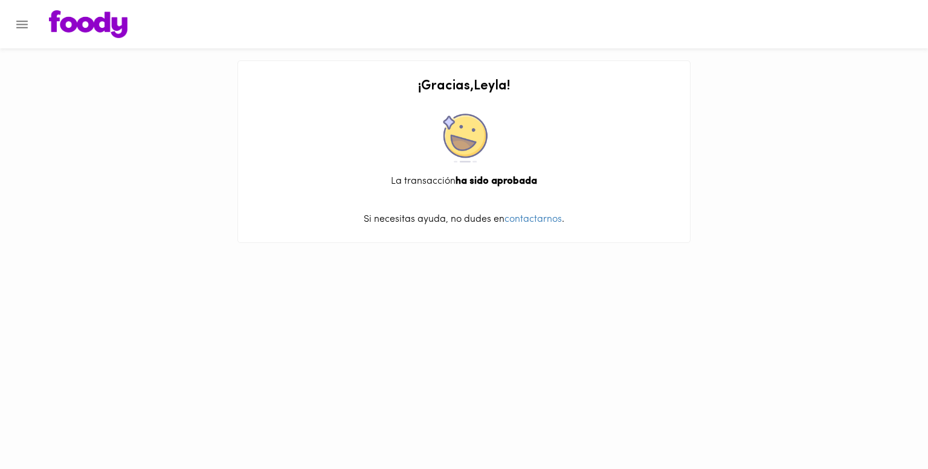
click at [91, 30] on img at bounding box center [88, 24] width 79 height 28
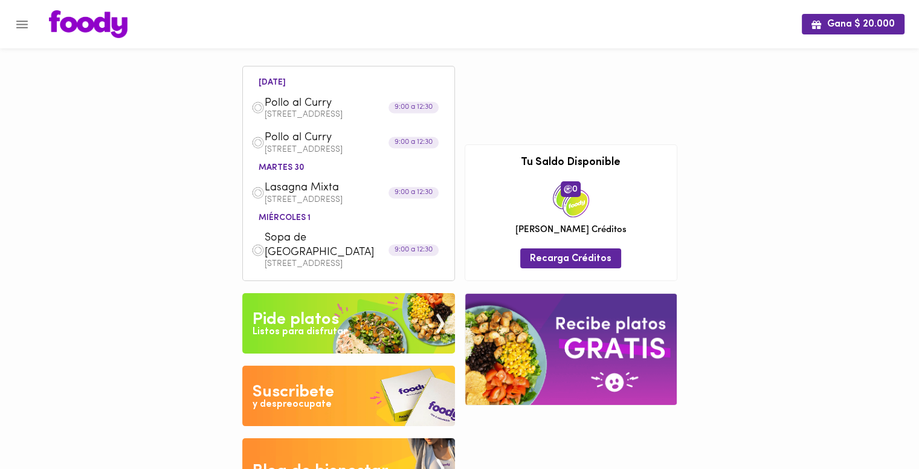
scroll to position [33, 0]
